Goal: Find specific page/section: Find specific page/section

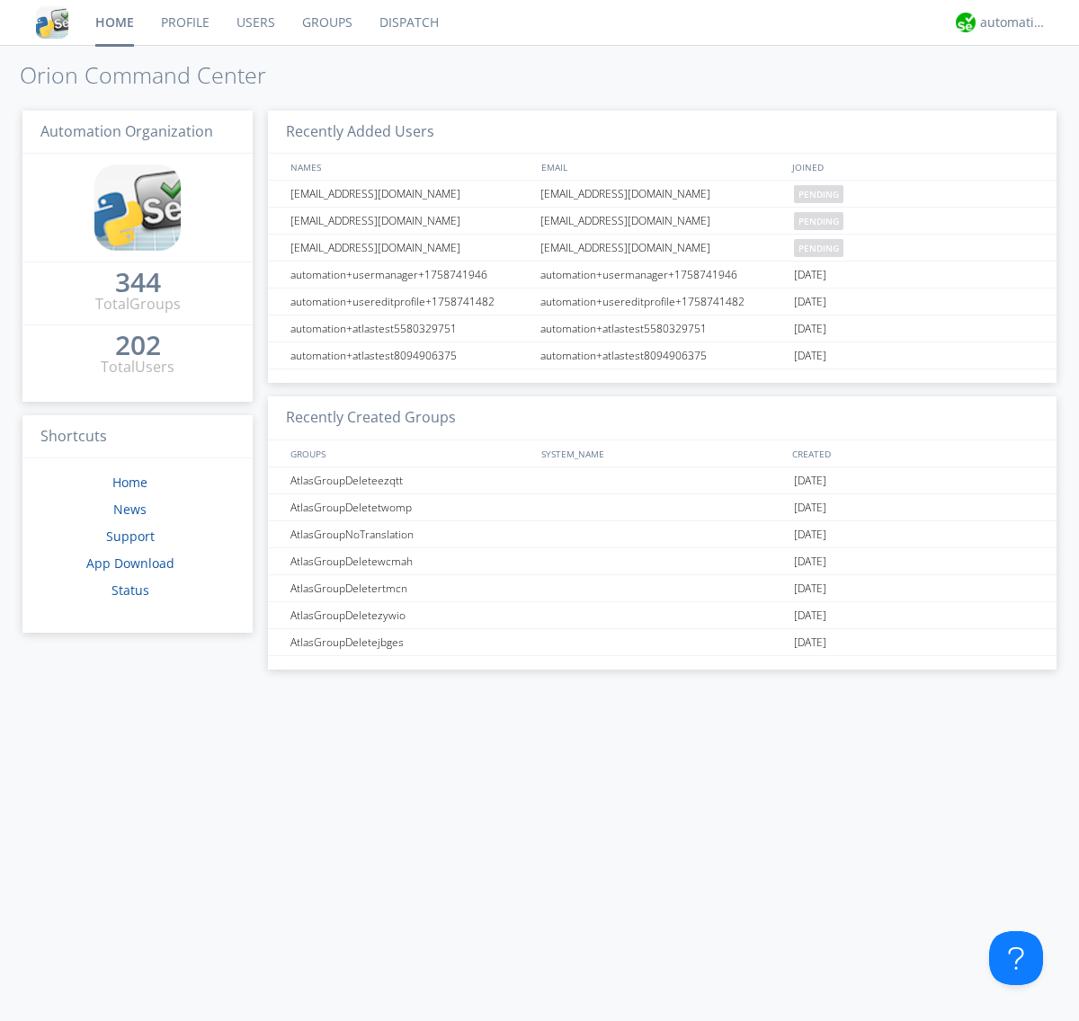
click at [407, 22] on link "Dispatch" at bounding box center [409, 22] width 86 height 45
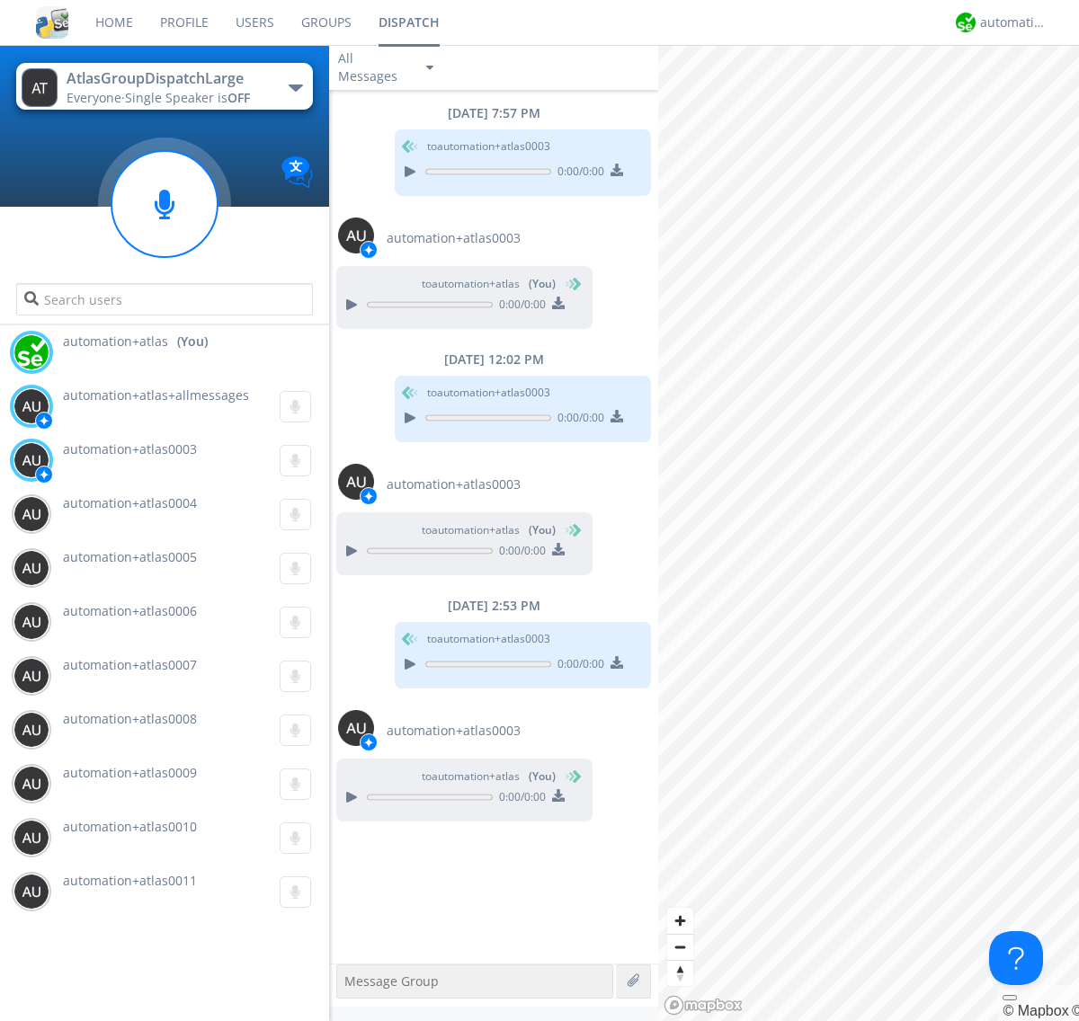
click at [295, 87] on div "button" at bounding box center [296, 88] width 14 height 7
click at [0, 0] on span "AtlasGroupDispatch" at bounding box center [0, 0] width 0 height 0
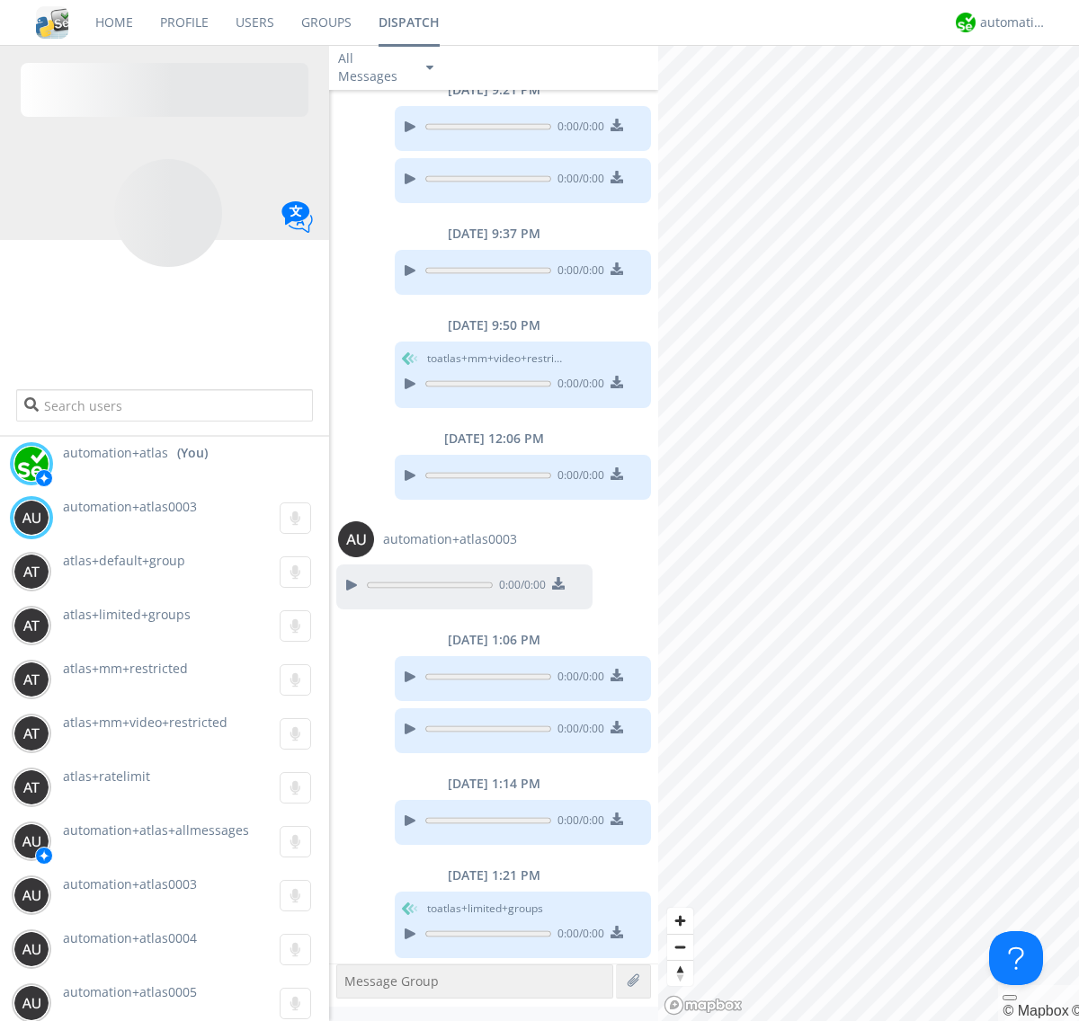
scroll to position [388, 0]
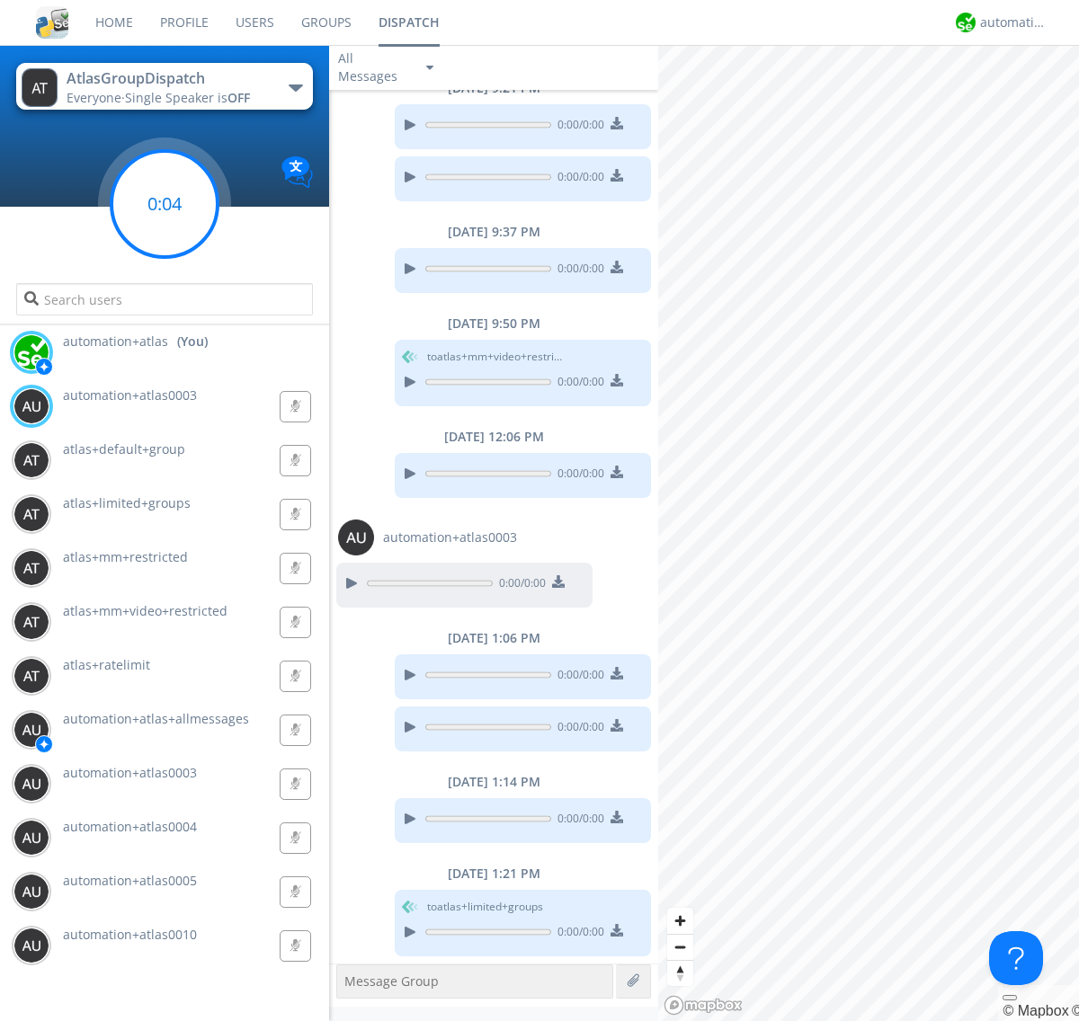
click at [165, 204] on g at bounding box center [164, 204] width 106 height 106
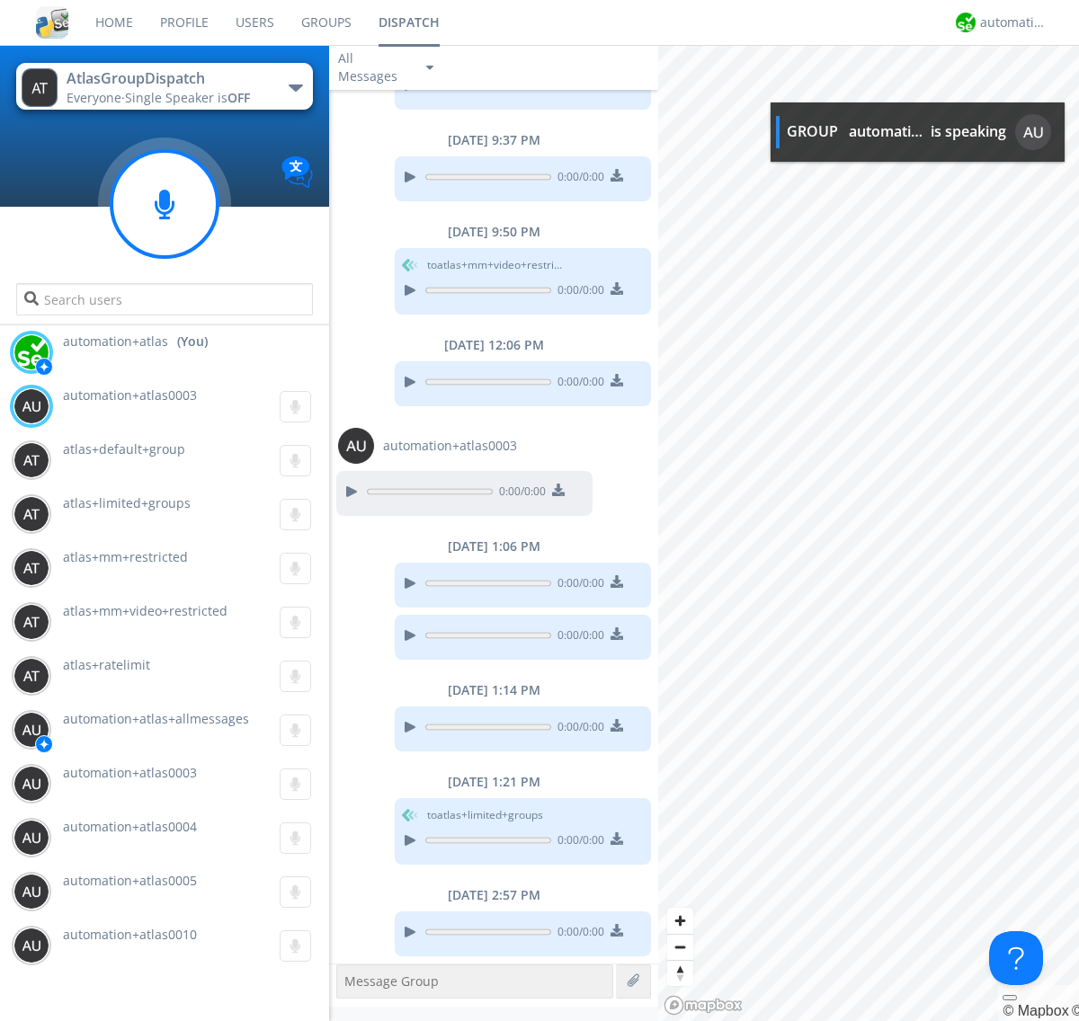
scroll to position [590, 0]
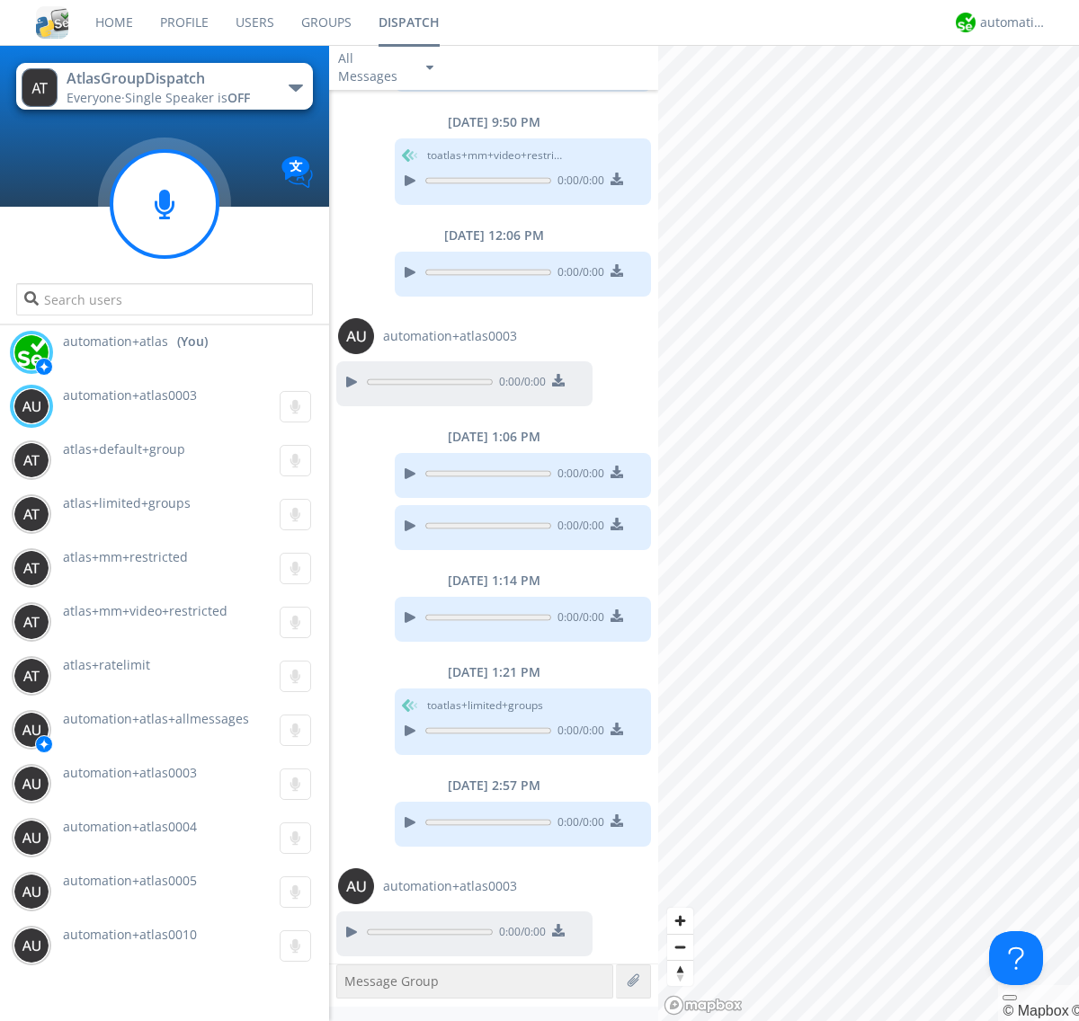
click at [295, 87] on div "button" at bounding box center [296, 88] width 14 height 7
click at [0, 0] on span "AtlasGroupDispatch2" at bounding box center [0, 0] width 0 height 0
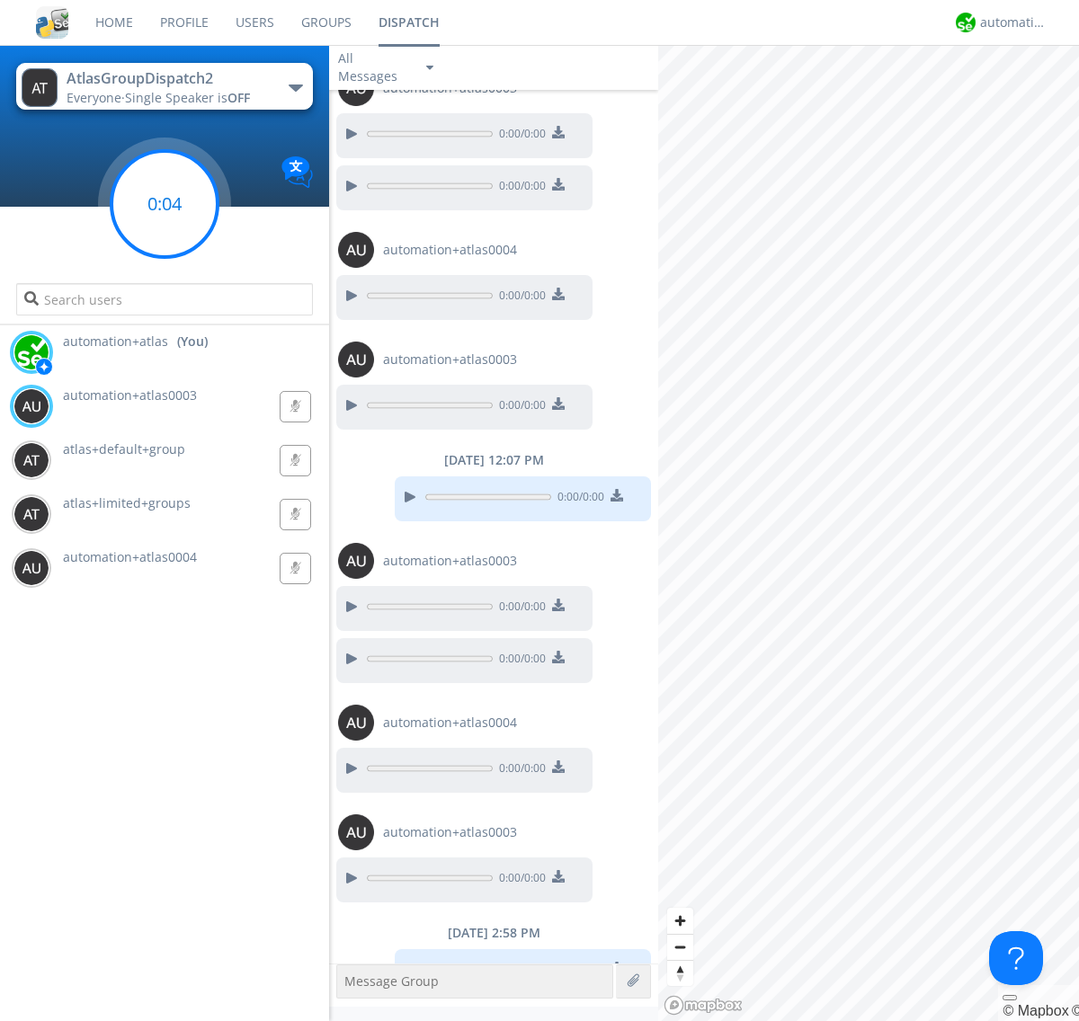
scroll to position [164, 0]
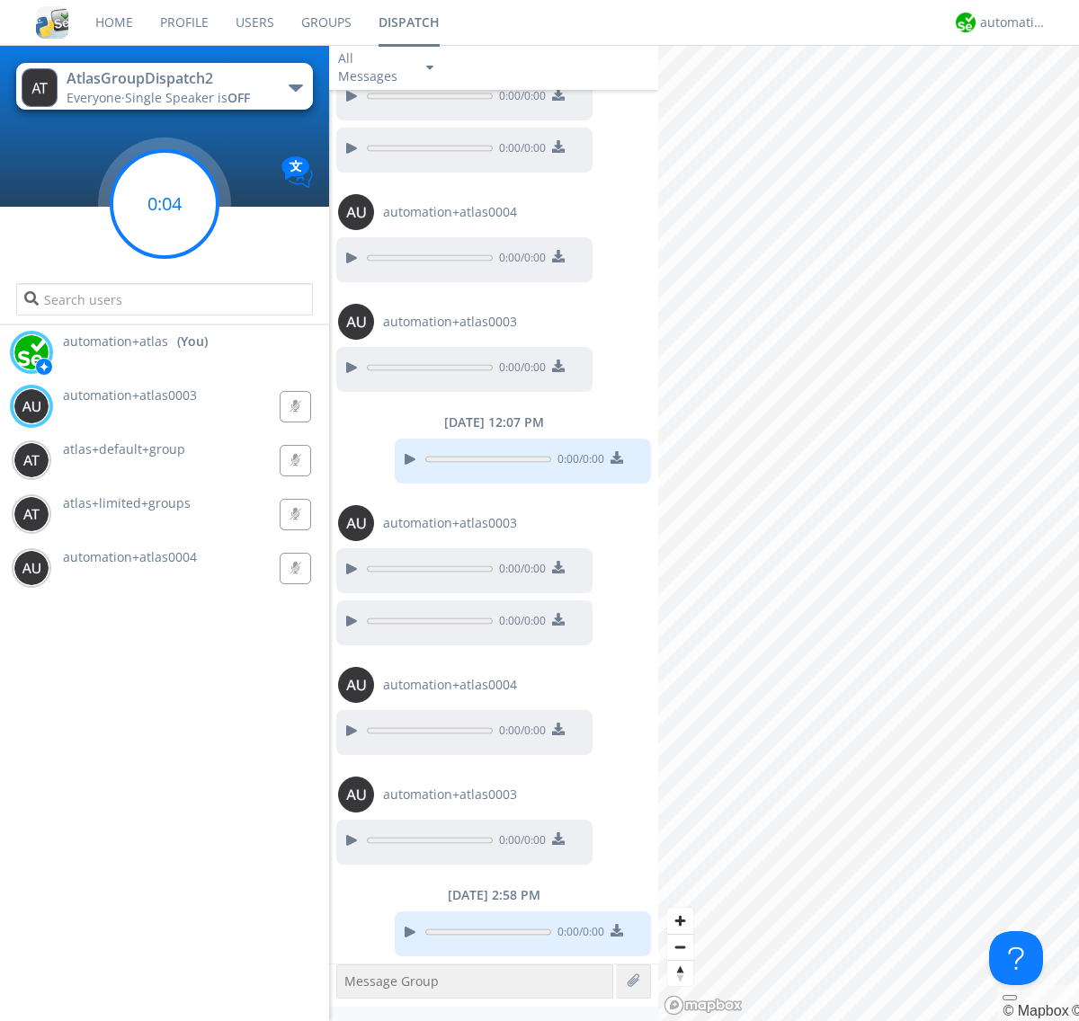
click at [165, 204] on g at bounding box center [164, 204] width 106 height 106
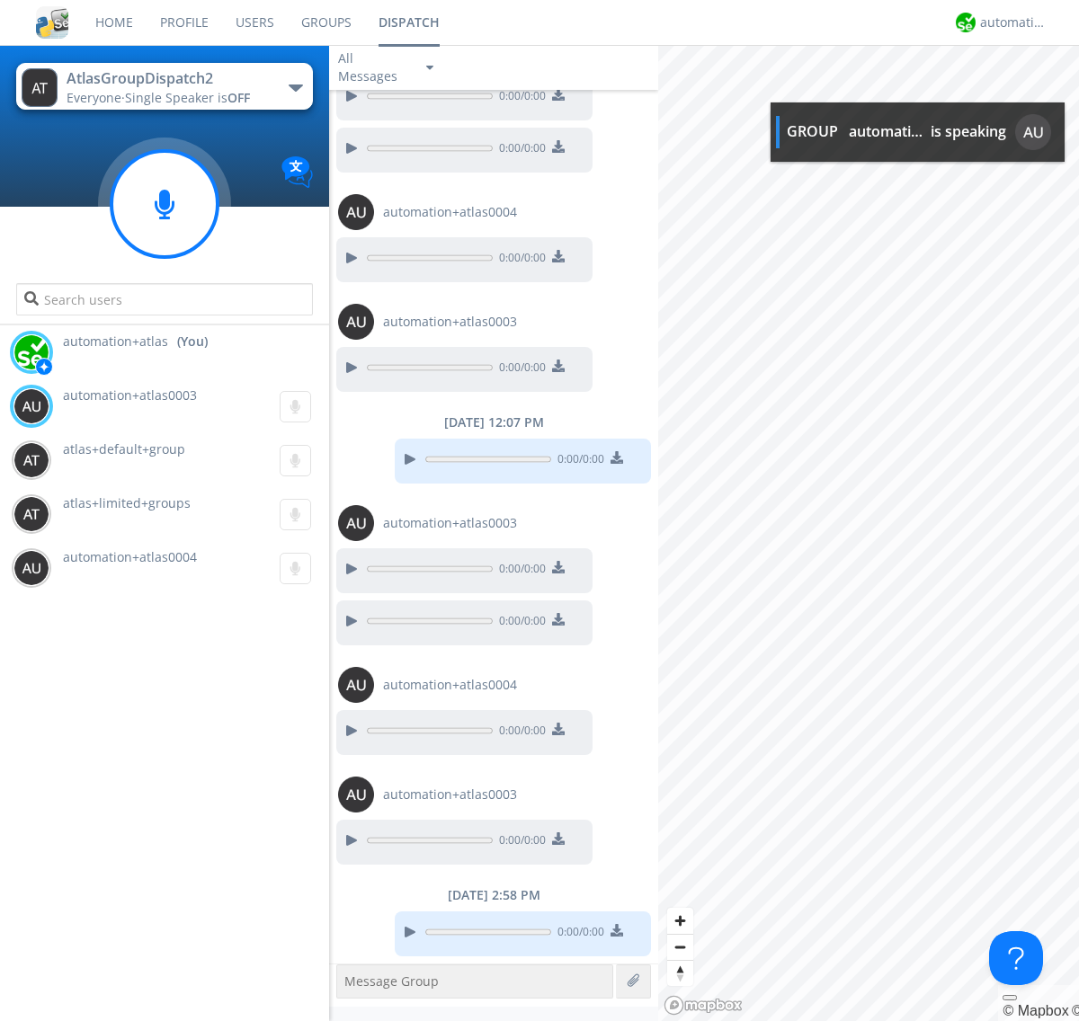
scroll to position [273, 0]
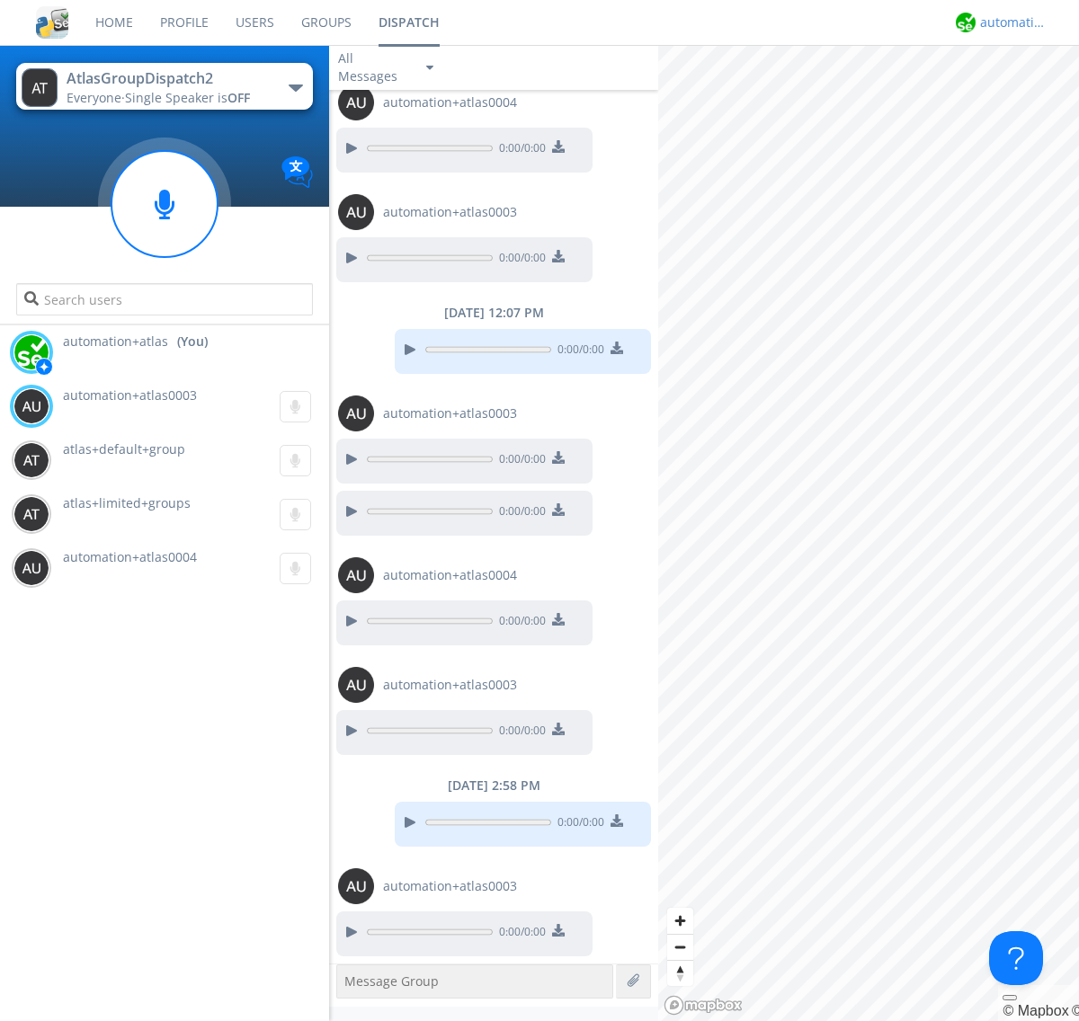
click at [1009, 22] on div "automation+atlas" at bounding box center [1013, 22] width 67 height 18
